Goal: Task Accomplishment & Management: Manage account settings

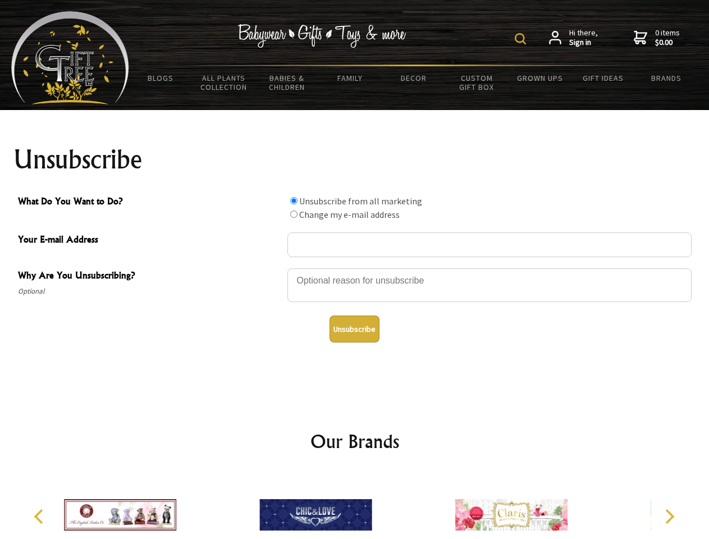
click at [522, 39] on img at bounding box center [520, 38] width 11 height 11
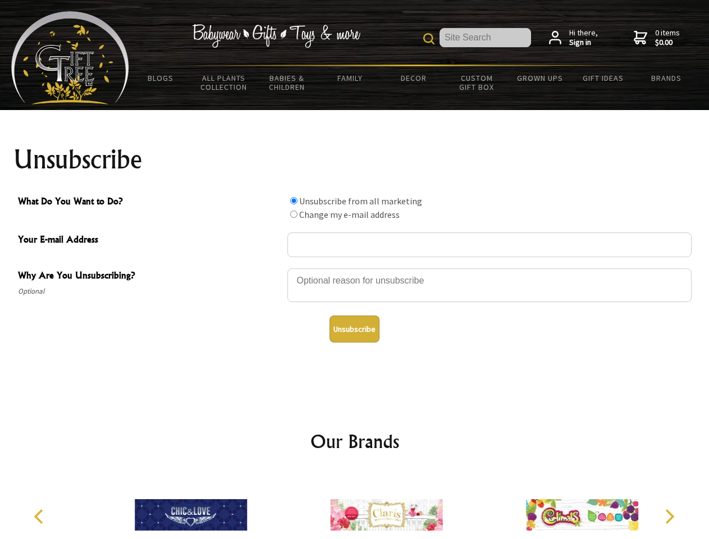
click at [355, 268] on div at bounding box center [490, 286] width 404 height 39
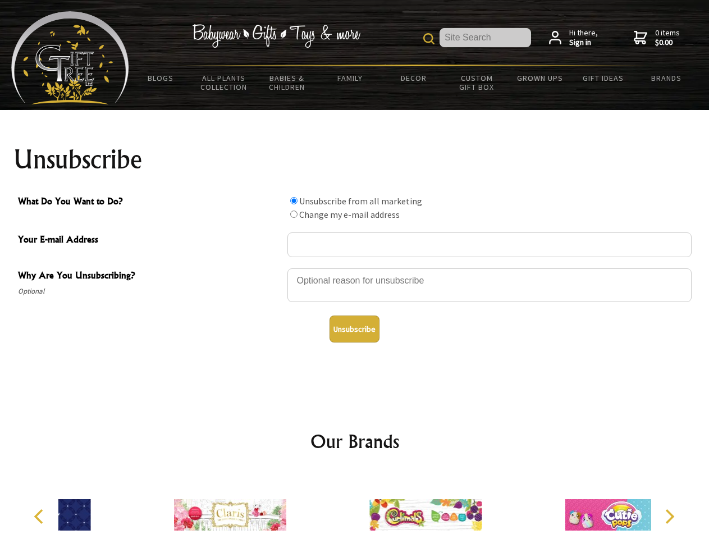
click at [294, 201] on input "What Do You Want to Do?" at bounding box center [293, 200] width 7 height 7
click at [294, 214] on input "What Do You Want to Do?" at bounding box center [293, 214] width 7 height 7
radio input "true"
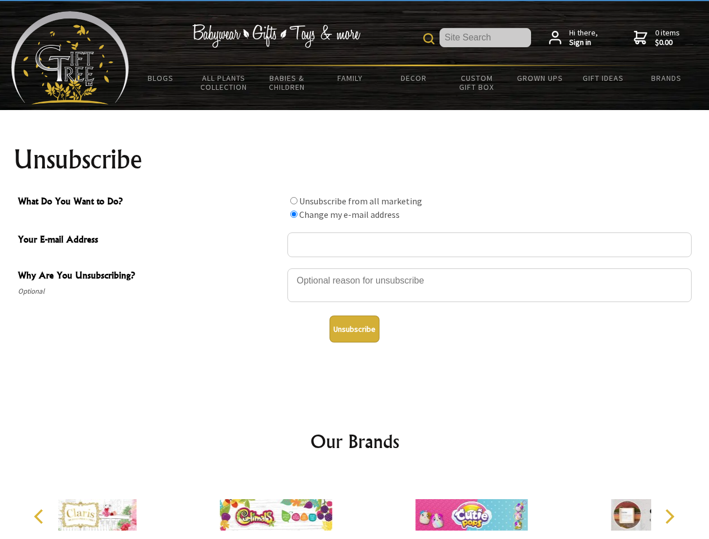
click at [354, 329] on button "Unsubscribe" at bounding box center [355, 329] width 50 height 27
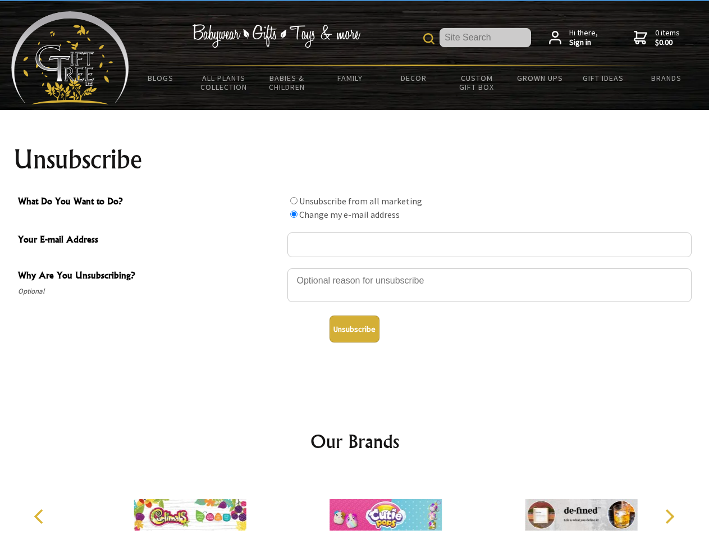
click at [40, 517] on icon "Previous" at bounding box center [40, 516] width 15 height 15
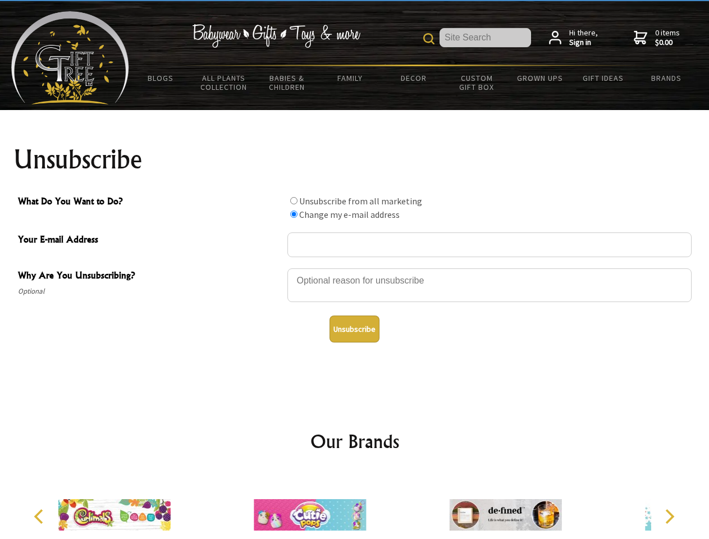
click at [670, 517] on icon "Next" at bounding box center [669, 516] width 15 height 15
